Goal: Transaction & Acquisition: Purchase product/service

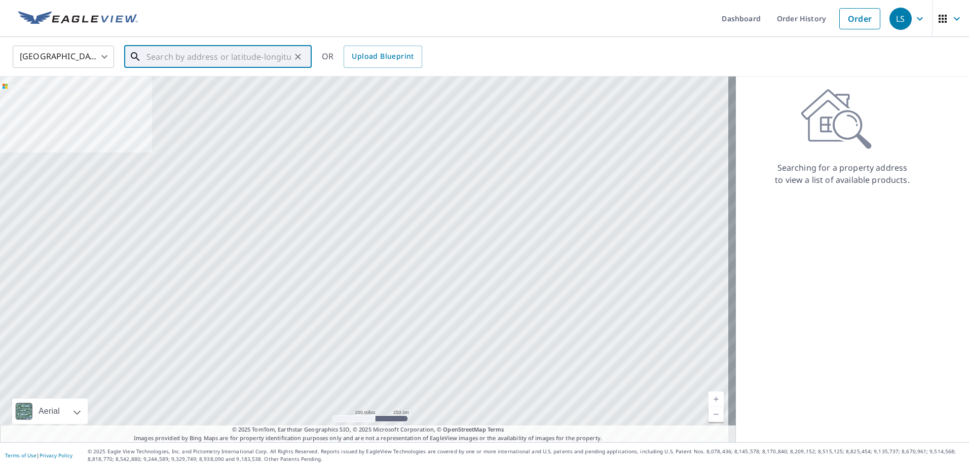
click at [225, 65] on input "text" at bounding box center [219, 57] width 144 height 28
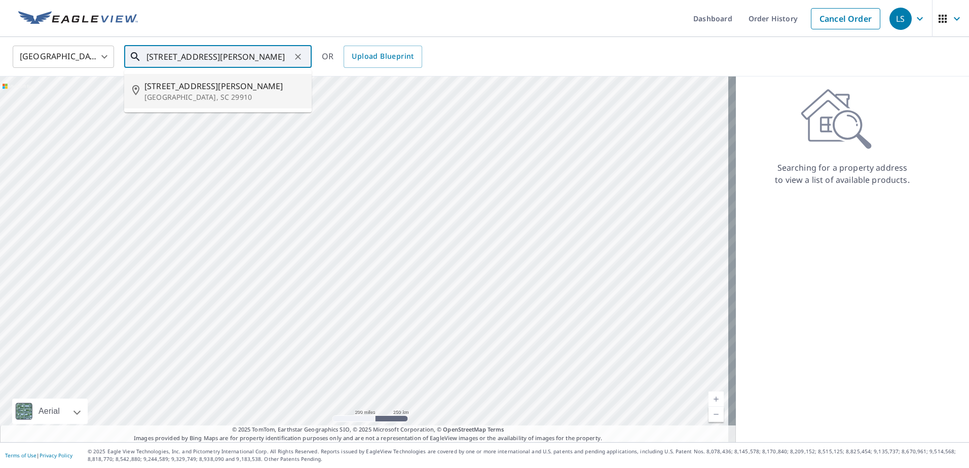
click at [217, 98] on p "[GEOGRAPHIC_DATA], SC 29910" at bounding box center [223, 97] width 159 height 10
type input "[STREET_ADDRESS][PERSON_NAME]"
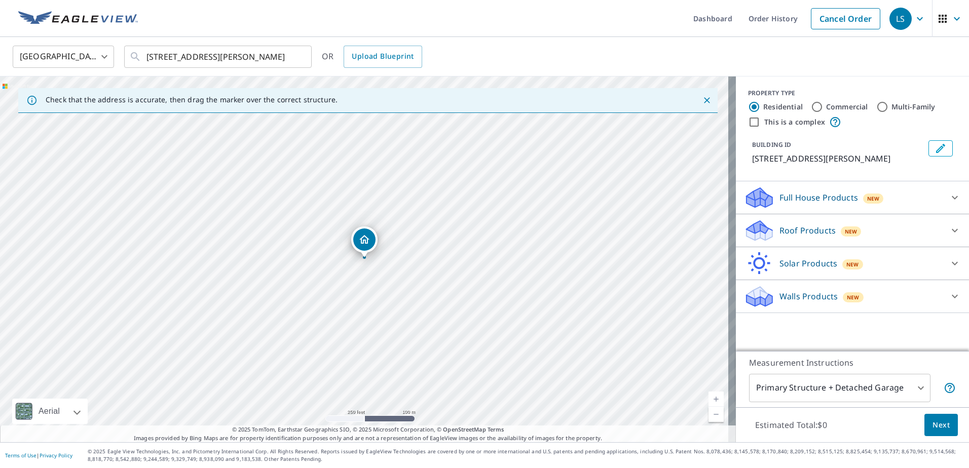
drag, startPoint x: 845, startPoint y: 203, endPoint x: 841, endPoint y: 209, distance: 7.7
click at [841, 209] on div "Full House Products New" at bounding box center [843, 198] width 199 height 24
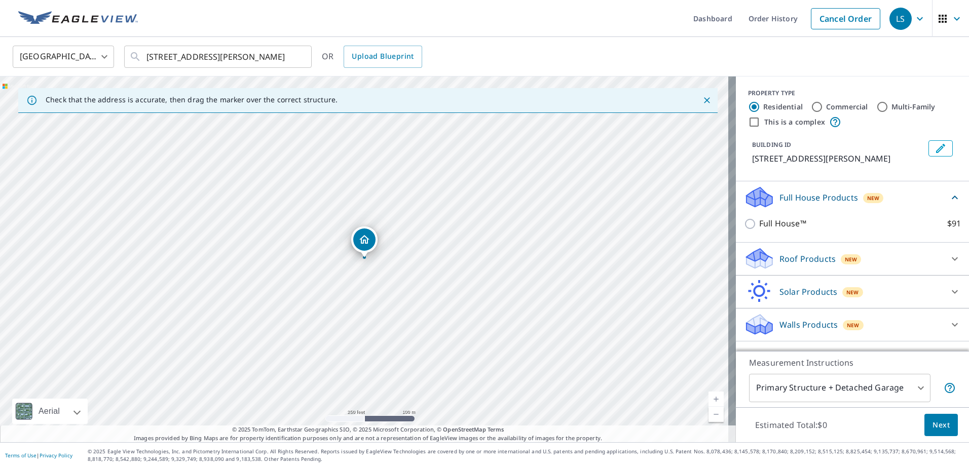
click at [780, 261] on p "Roof Products" at bounding box center [808, 259] width 56 height 12
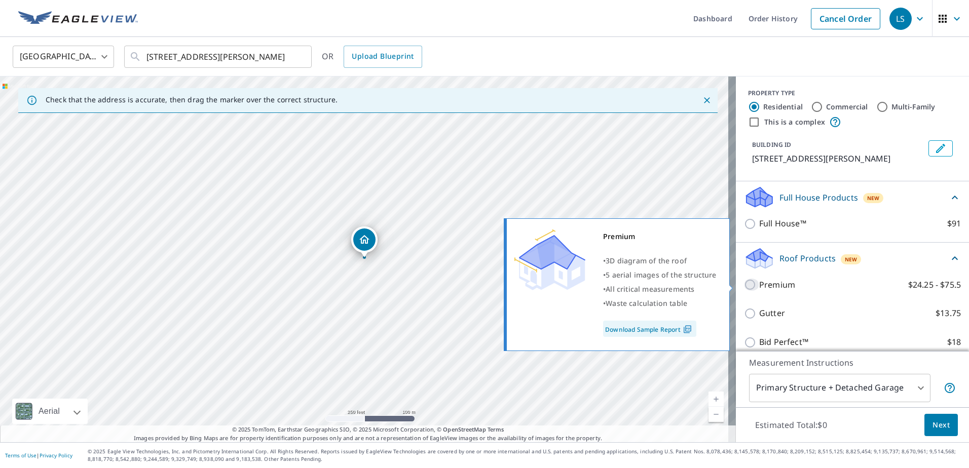
click at [750, 289] on input "Premium $24.25 - $75.5" at bounding box center [751, 285] width 15 height 12
checkbox input "true"
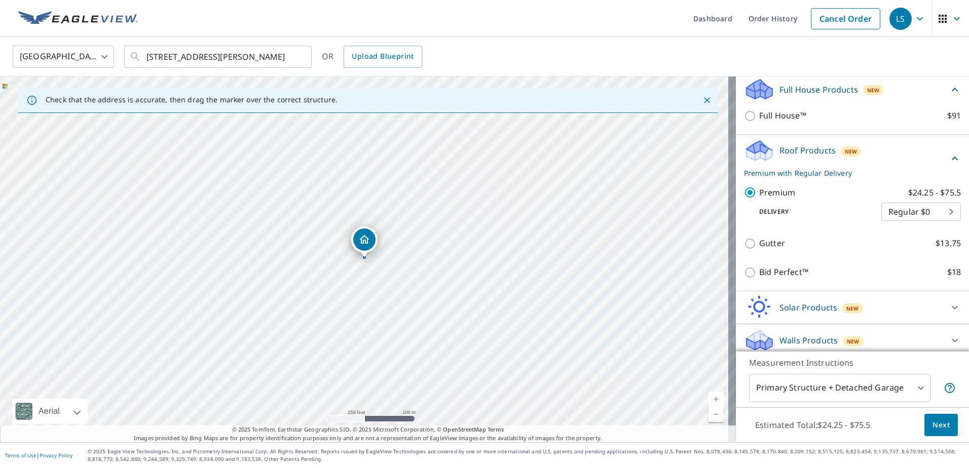
scroll to position [114, 0]
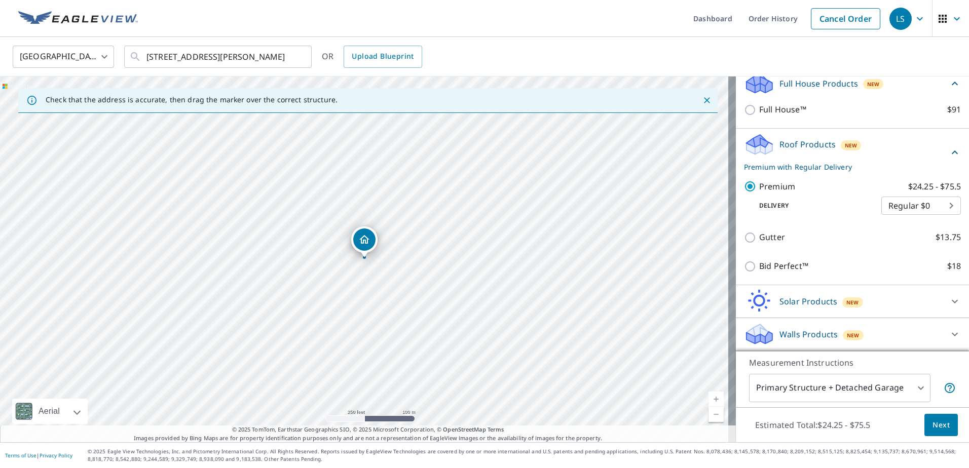
click at [933, 429] on span "Next" at bounding box center [941, 425] width 17 height 13
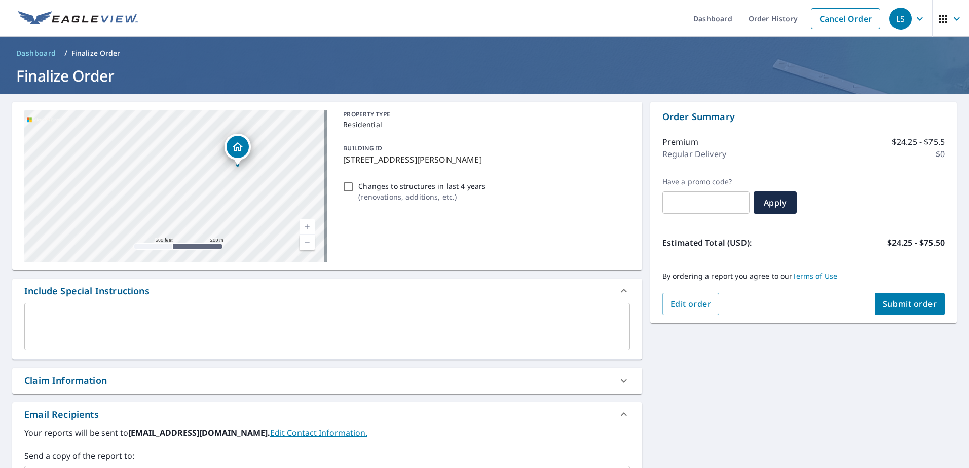
click at [342, 187] on input "Changes to structures in last 4 years ( renovations, additions, etc. )" at bounding box center [348, 187] width 12 height 12
checkbox input "true"
click at [919, 308] on span "Submit order" at bounding box center [910, 304] width 54 height 11
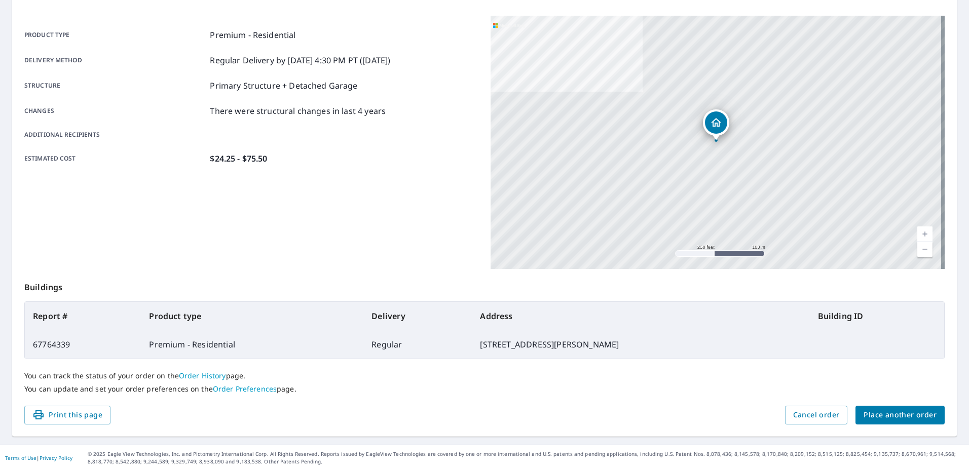
scroll to position [128, 0]
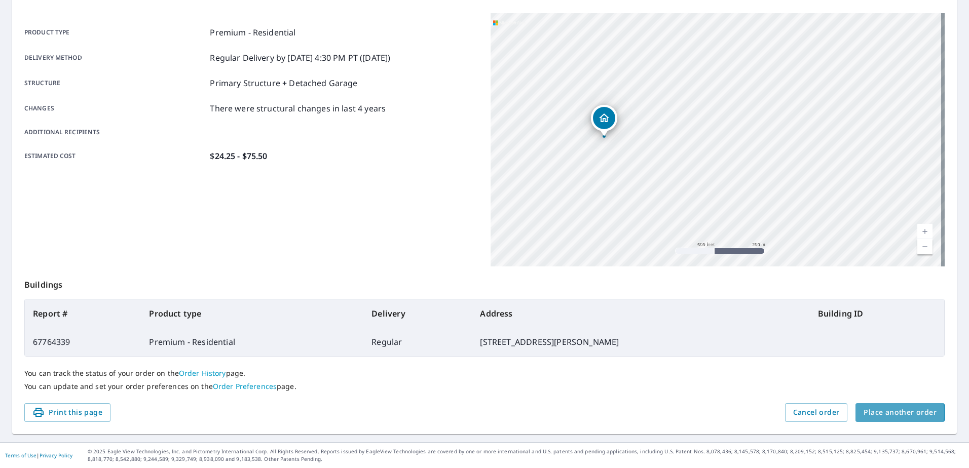
click at [864, 413] on span "Place another order" at bounding box center [900, 413] width 73 height 13
